Goal: Check status

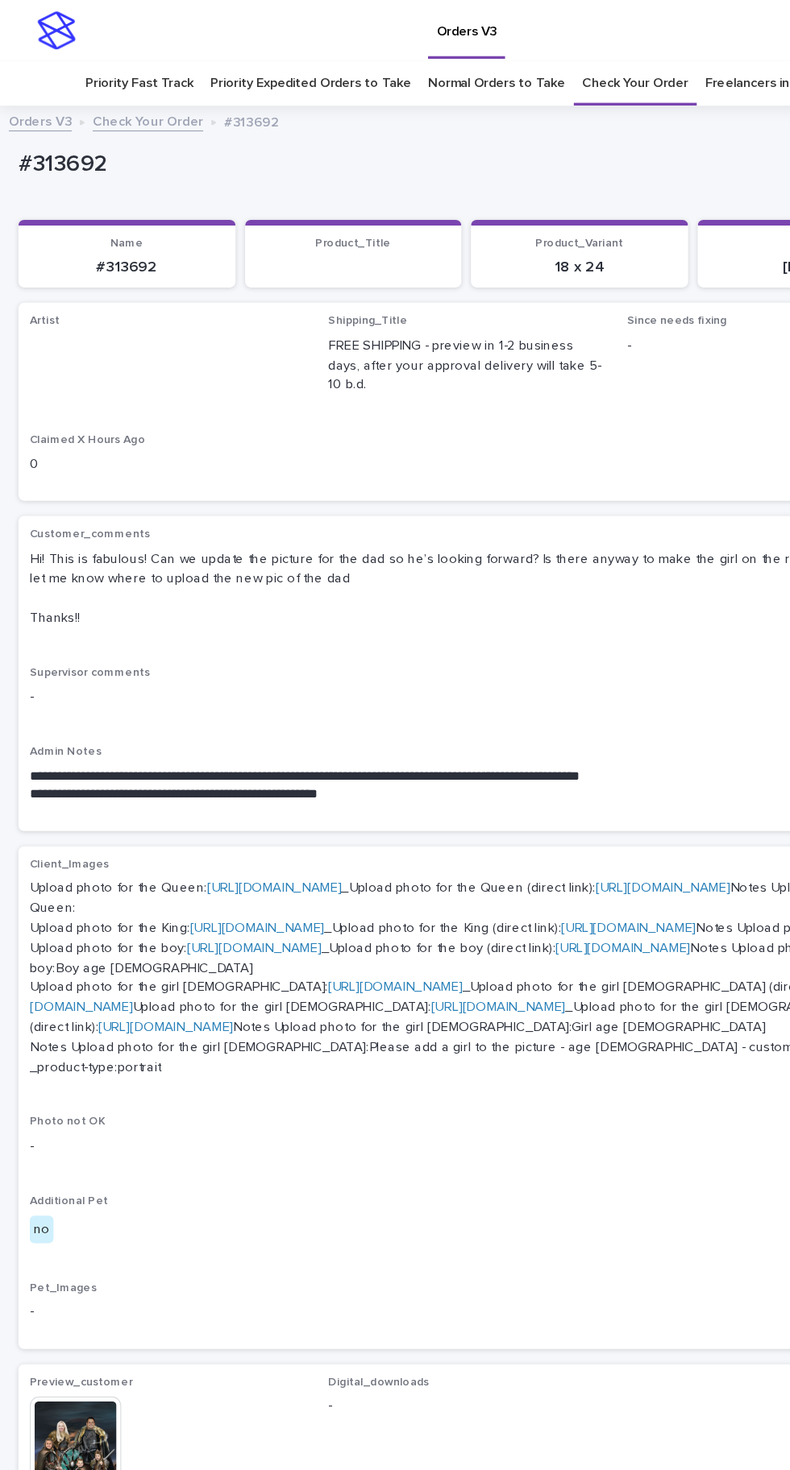
scroll to position [51, 0]
click at [535, 52] on link "Check Your Order" at bounding box center [537, 71] width 89 height 38
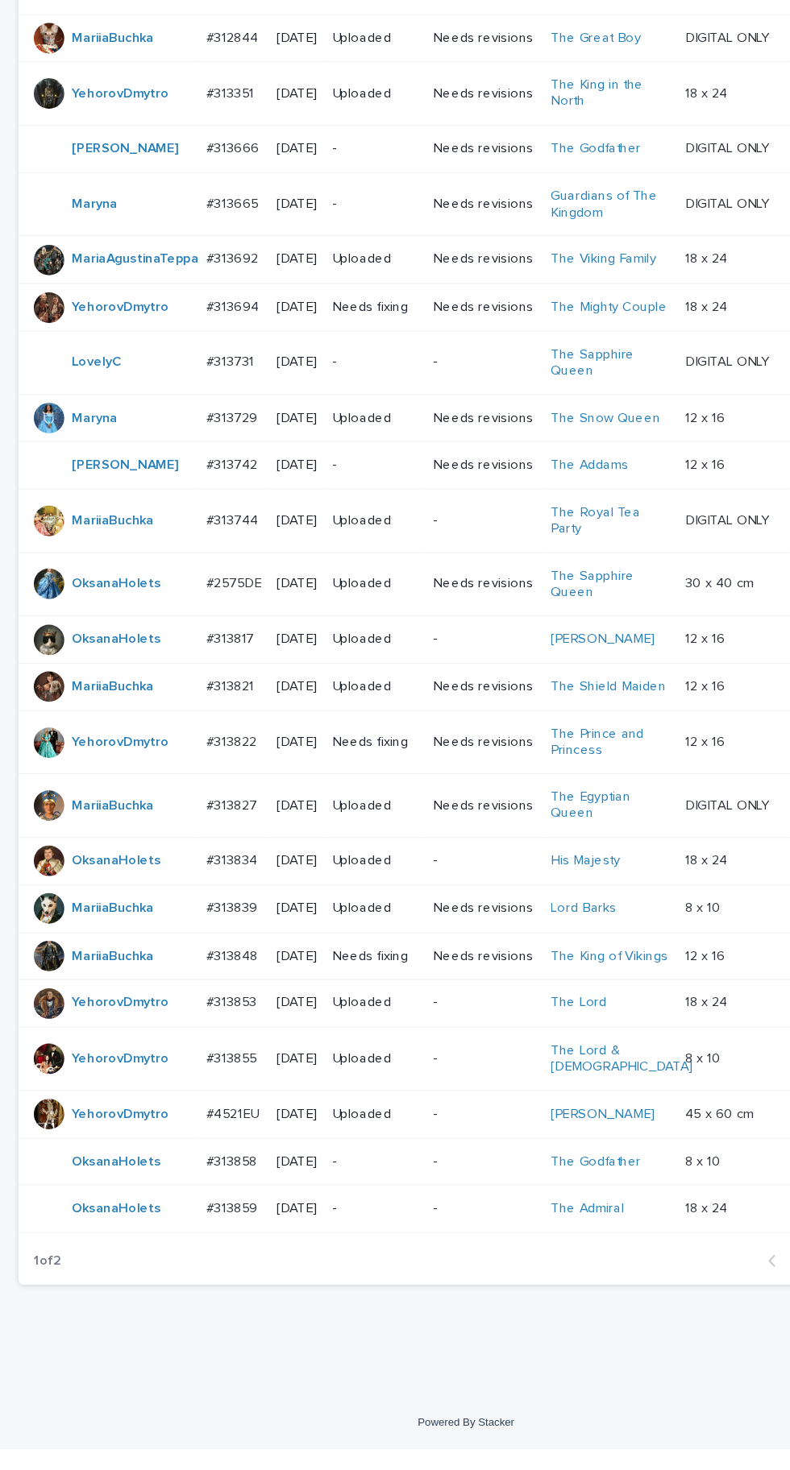
click at [231, 1247] on td "[DATE]" at bounding box center [251, 1227] width 47 height 40
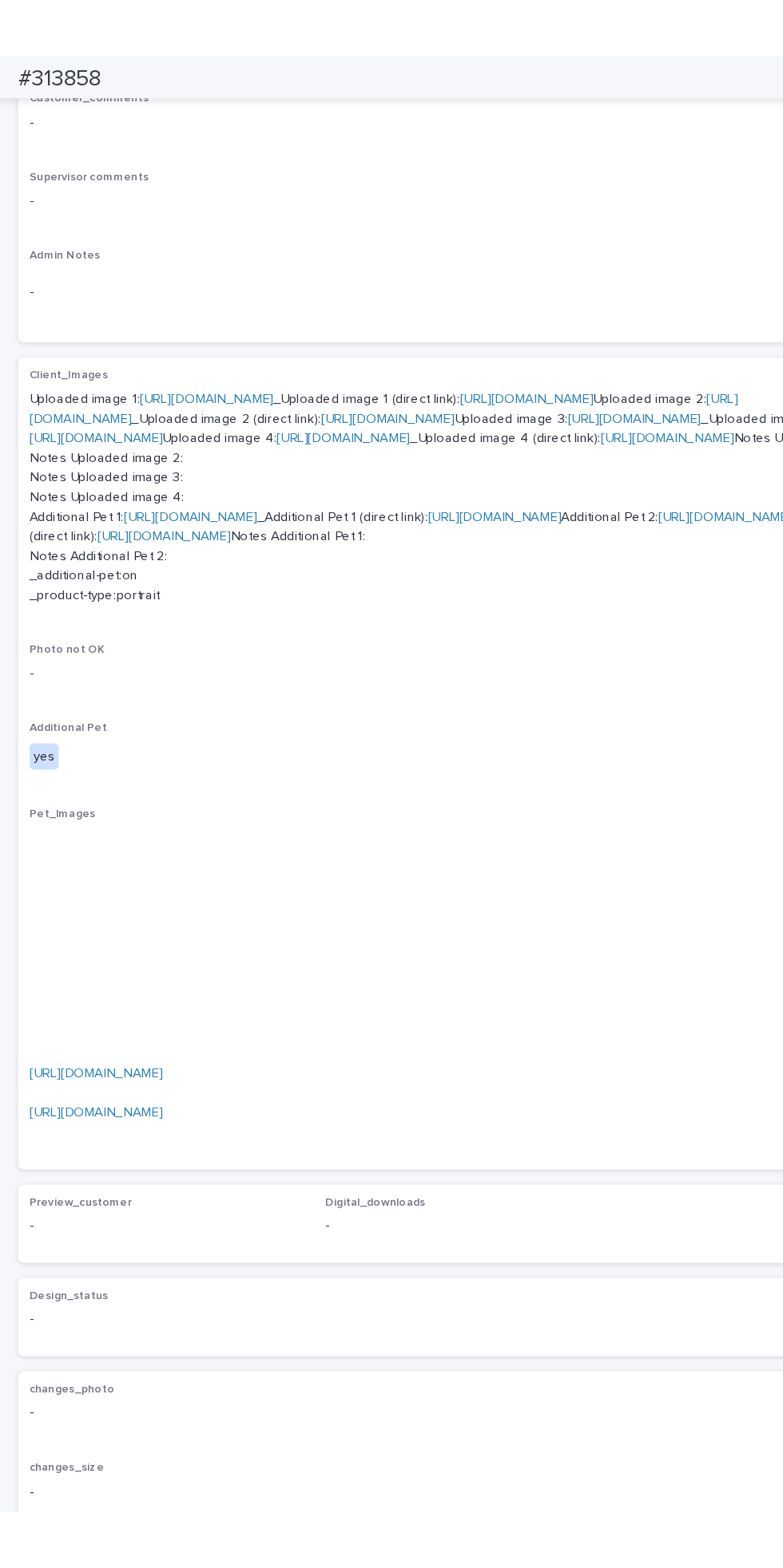
scroll to position [930, 0]
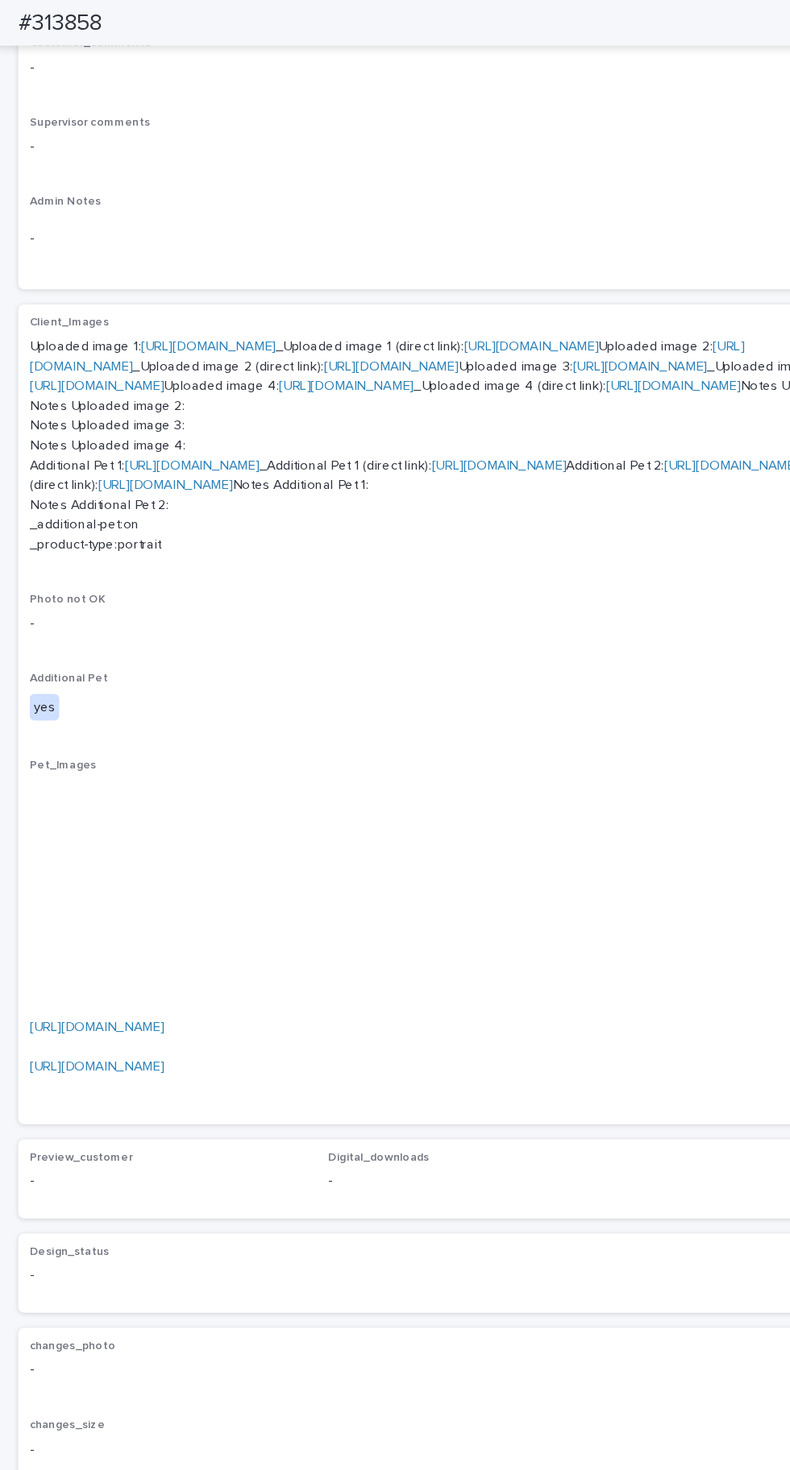
click at [139, 864] on link "[URL][DOMAIN_NAME]" at bounding box center [83, 869] width 114 height 11
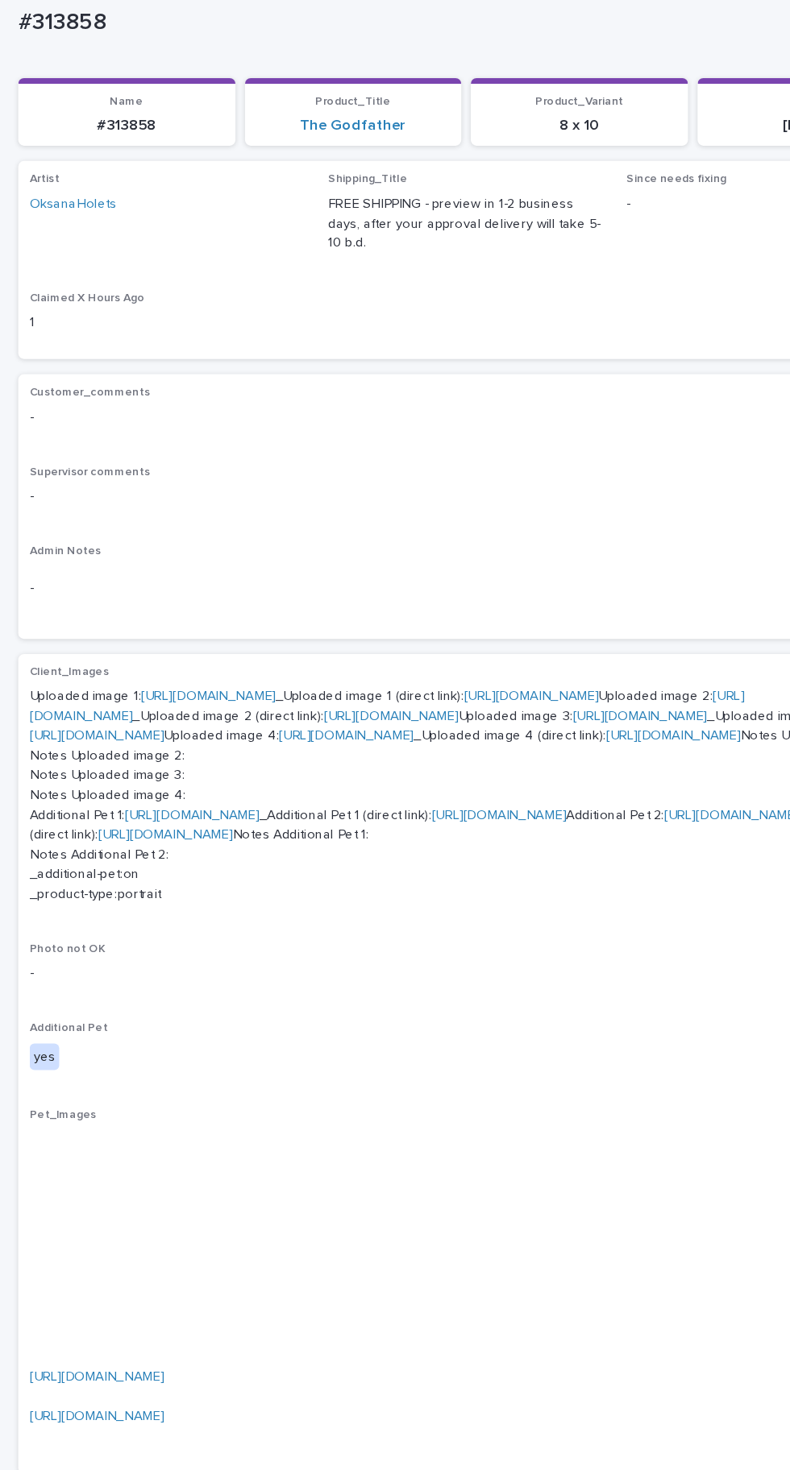
scroll to position [0, 0]
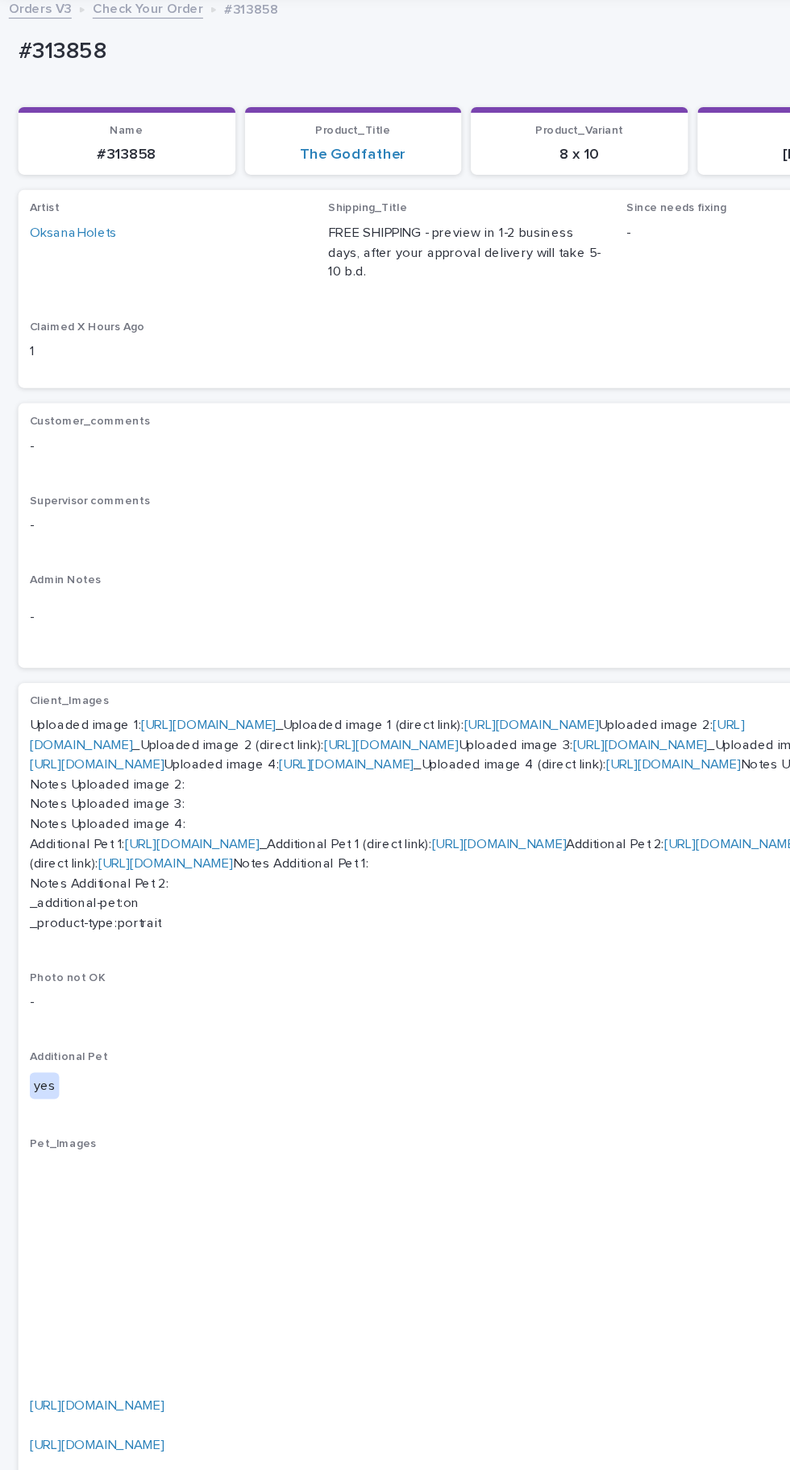
click at [234, 703] on link "[URL][DOMAIN_NAME]" at bounding box center [177, 708] width 114 height 11
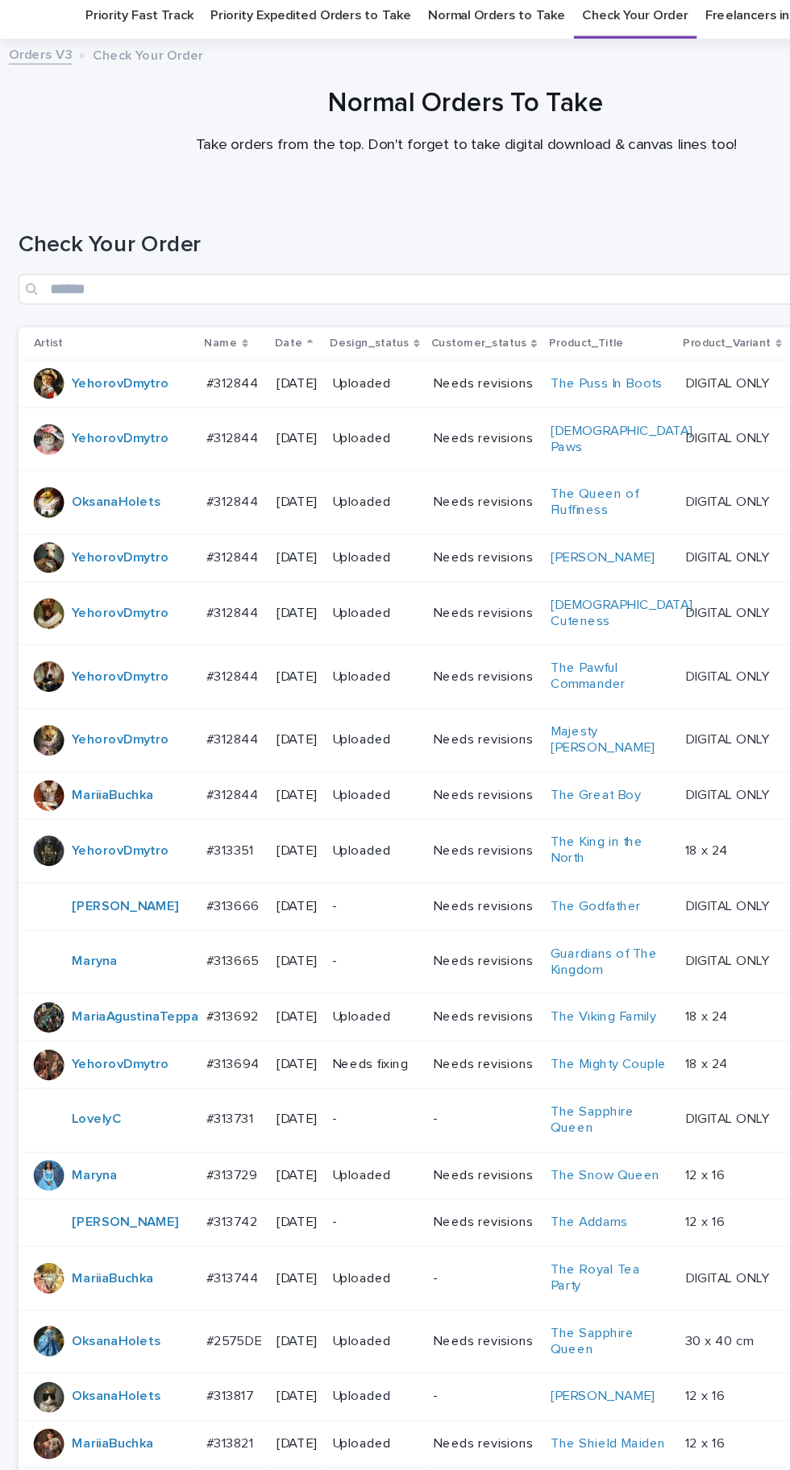
scroll to position [563, 0]
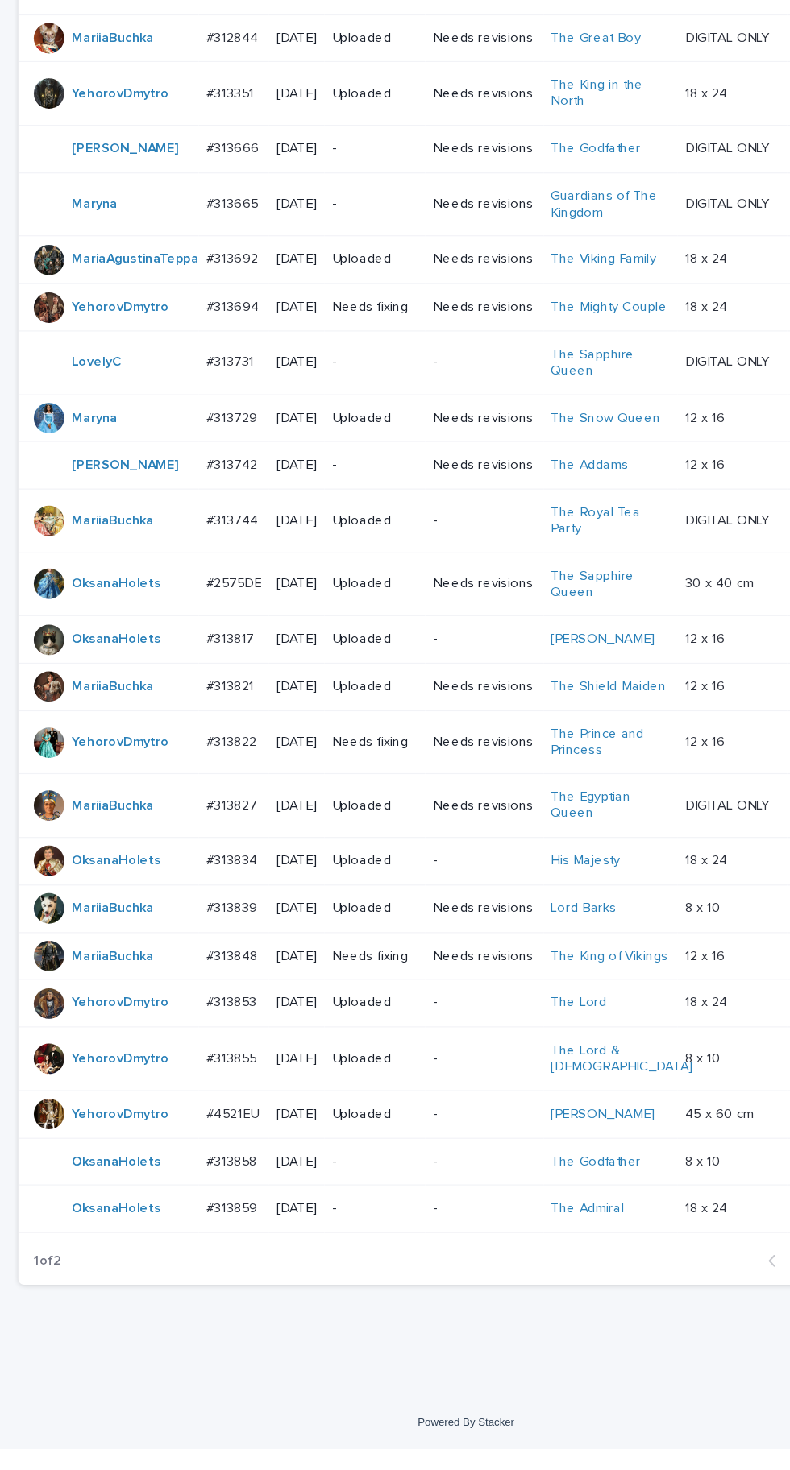
click at [239, 1274] on p "[DATE]" at bounding box center [251, 1267] width 34 height 14
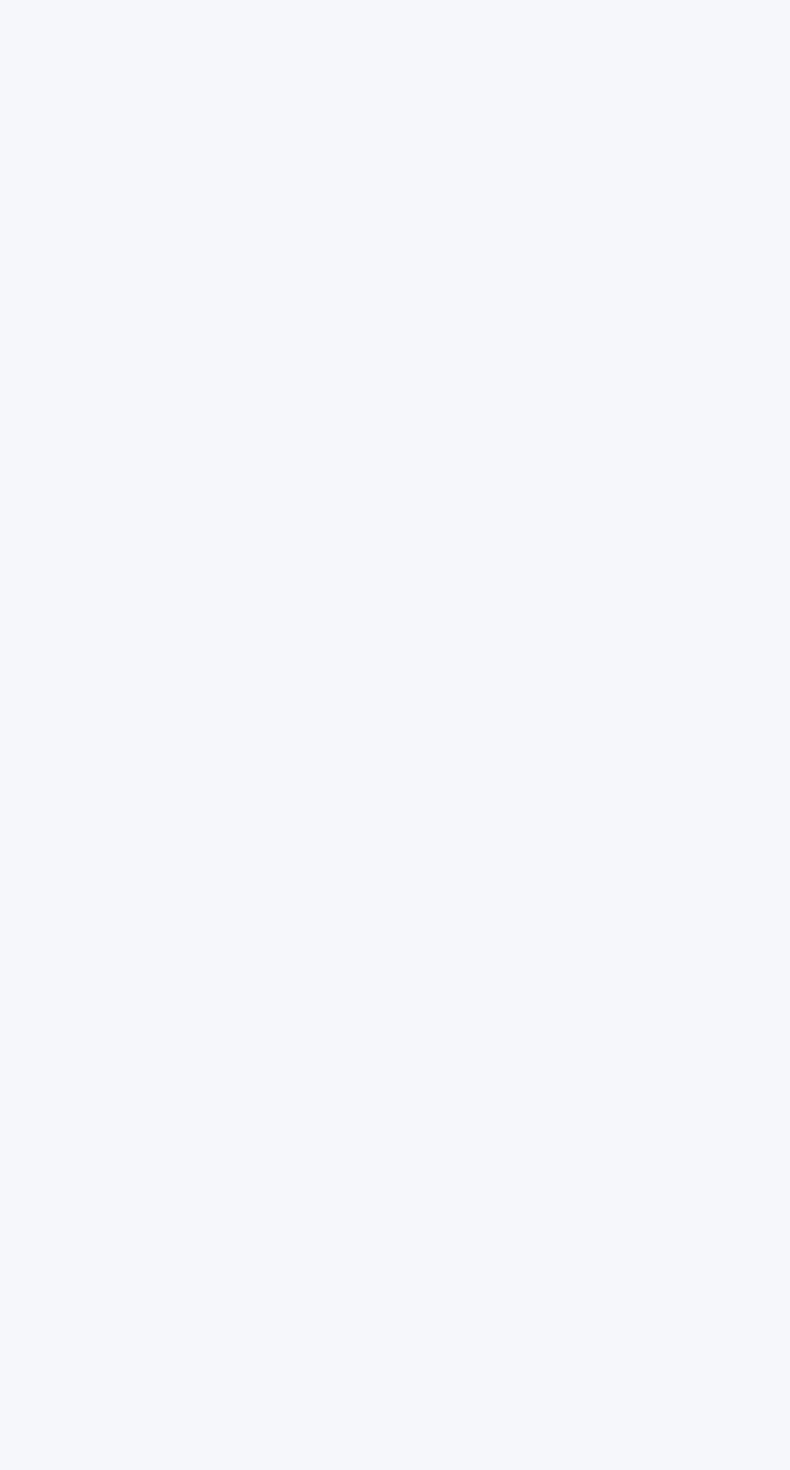
scroll to position [51, 0]
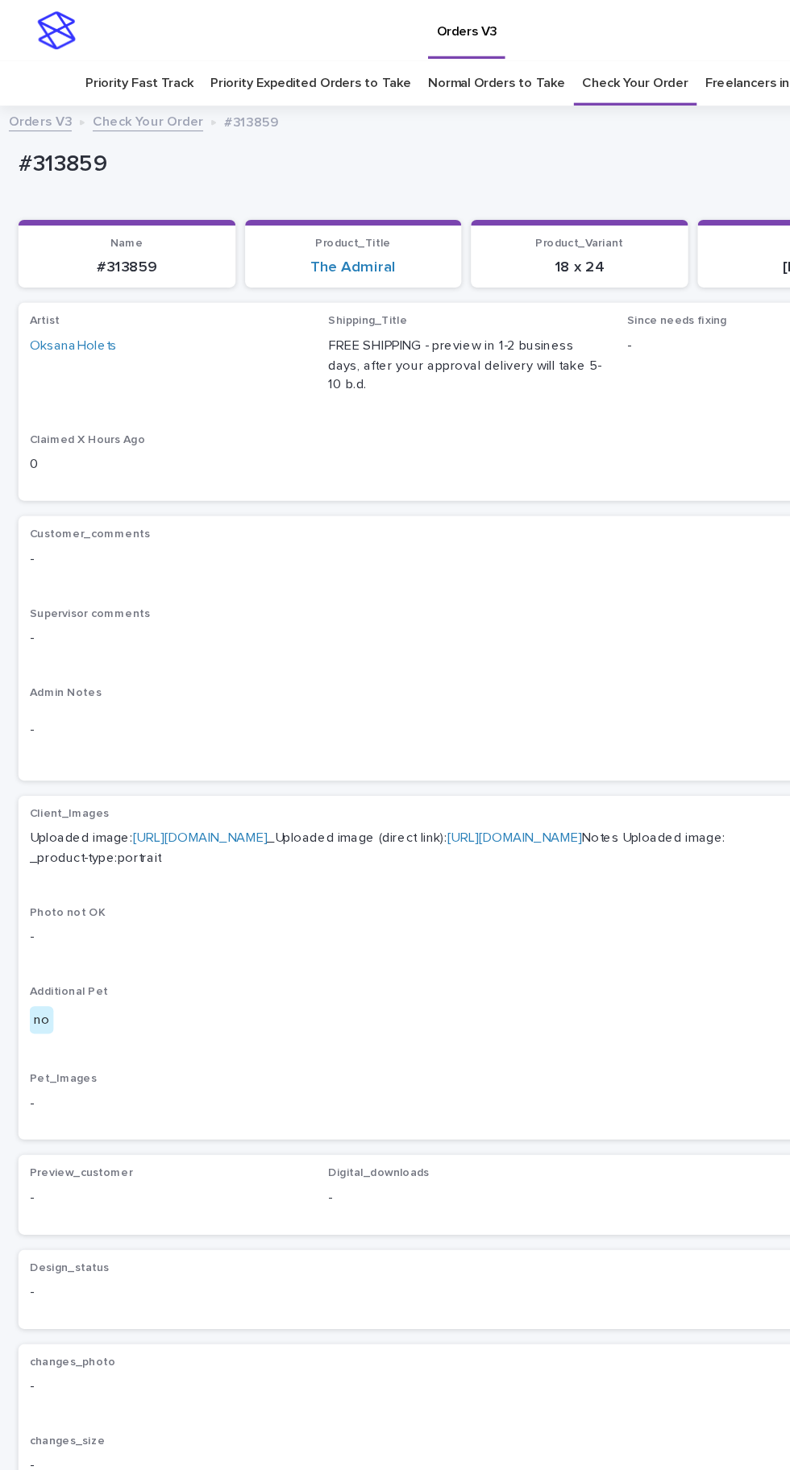
click at [314, 599] on div "Loading... Saving… Customer_comments - Supervisor comments - Admin Notes -" at bounding box center [394, 555] width 757 height 237
click at [226, 703] on link "[URL][DOMAIN_NAME]" at bounding box center [170, 708] width 114 height 11
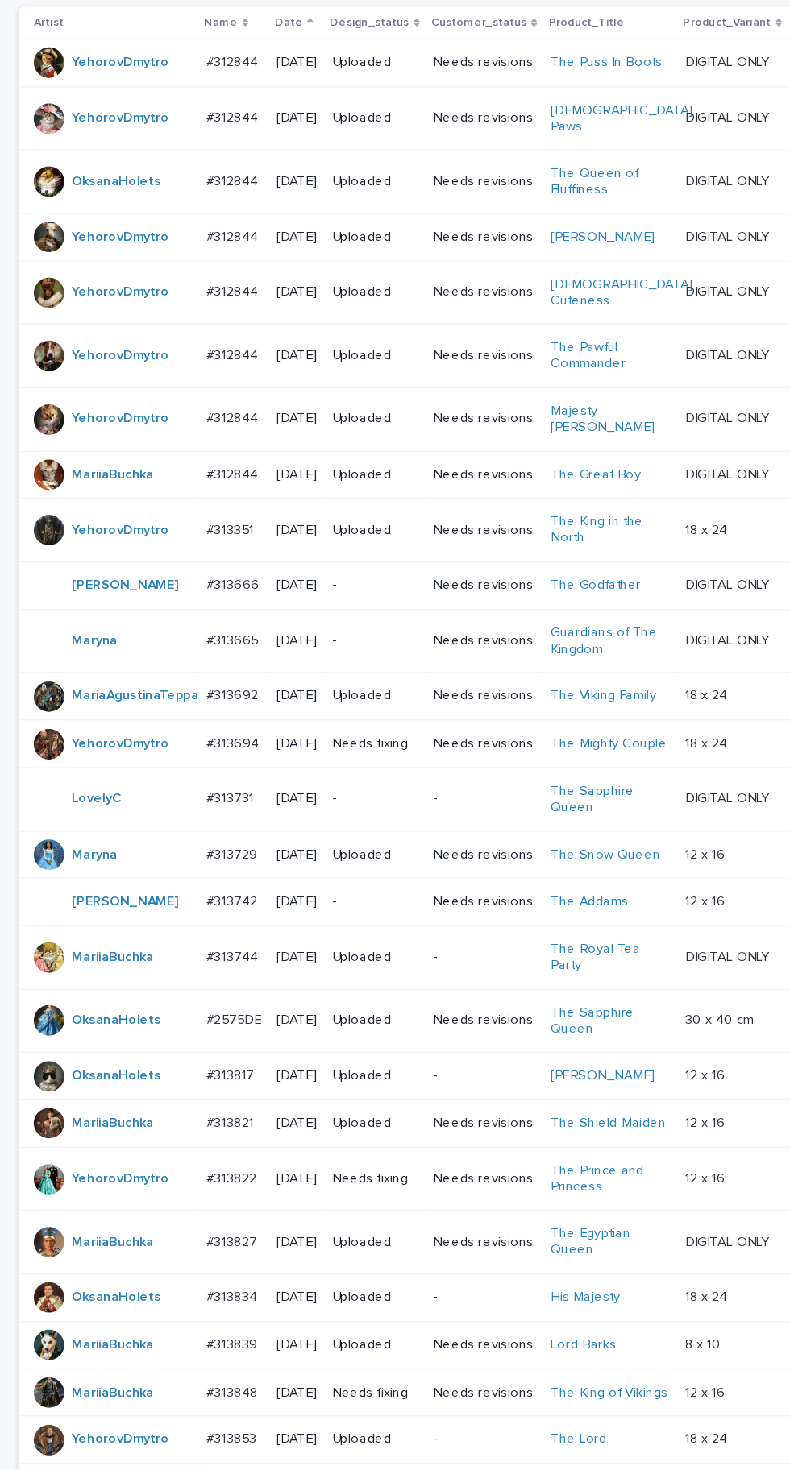
scroll to position [88, 0]
